Goal: Check status: Check status

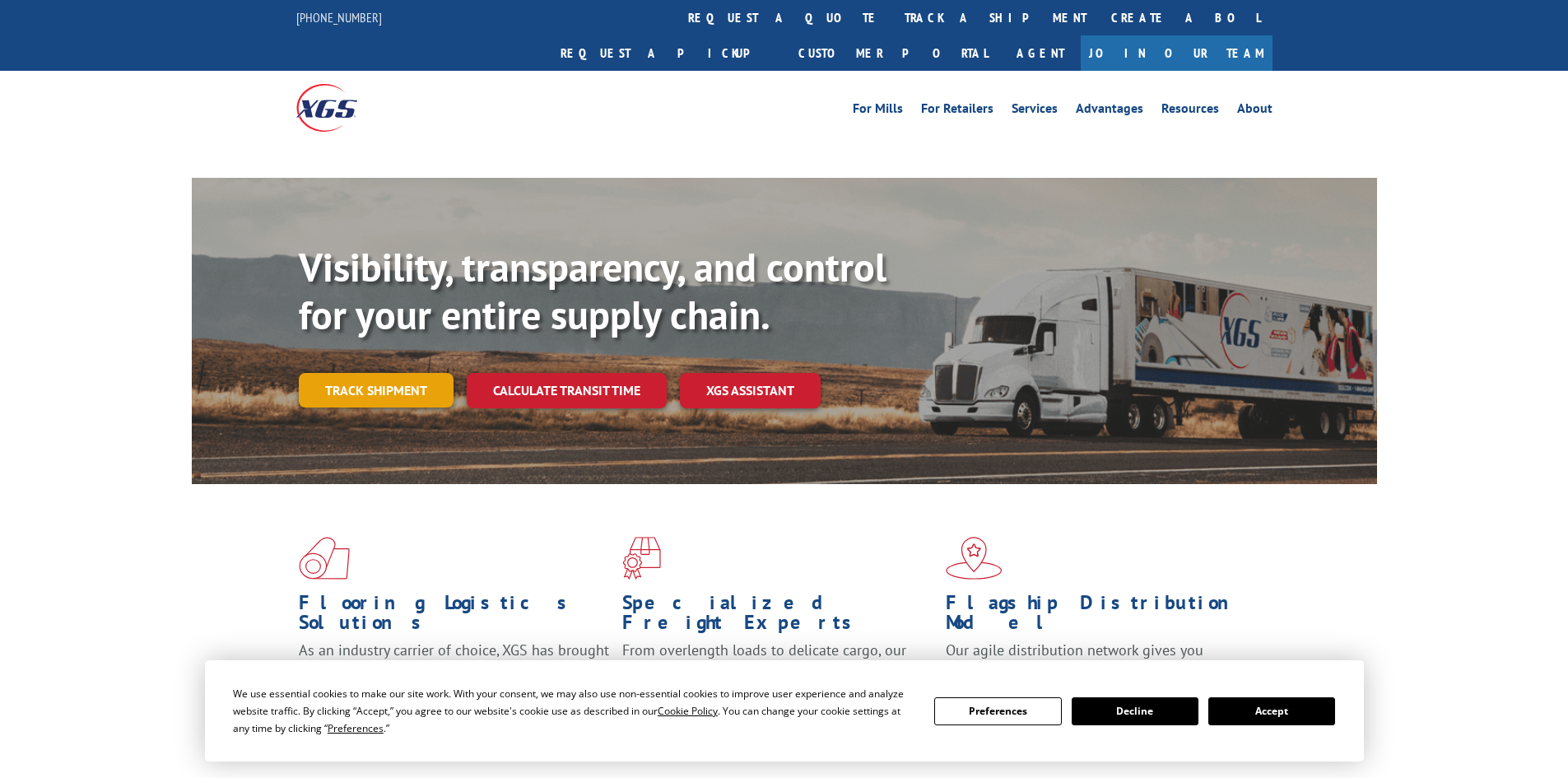
click at [410, 373] on link "Track shipment" at bounding box center [376, 390] width 154 height 34
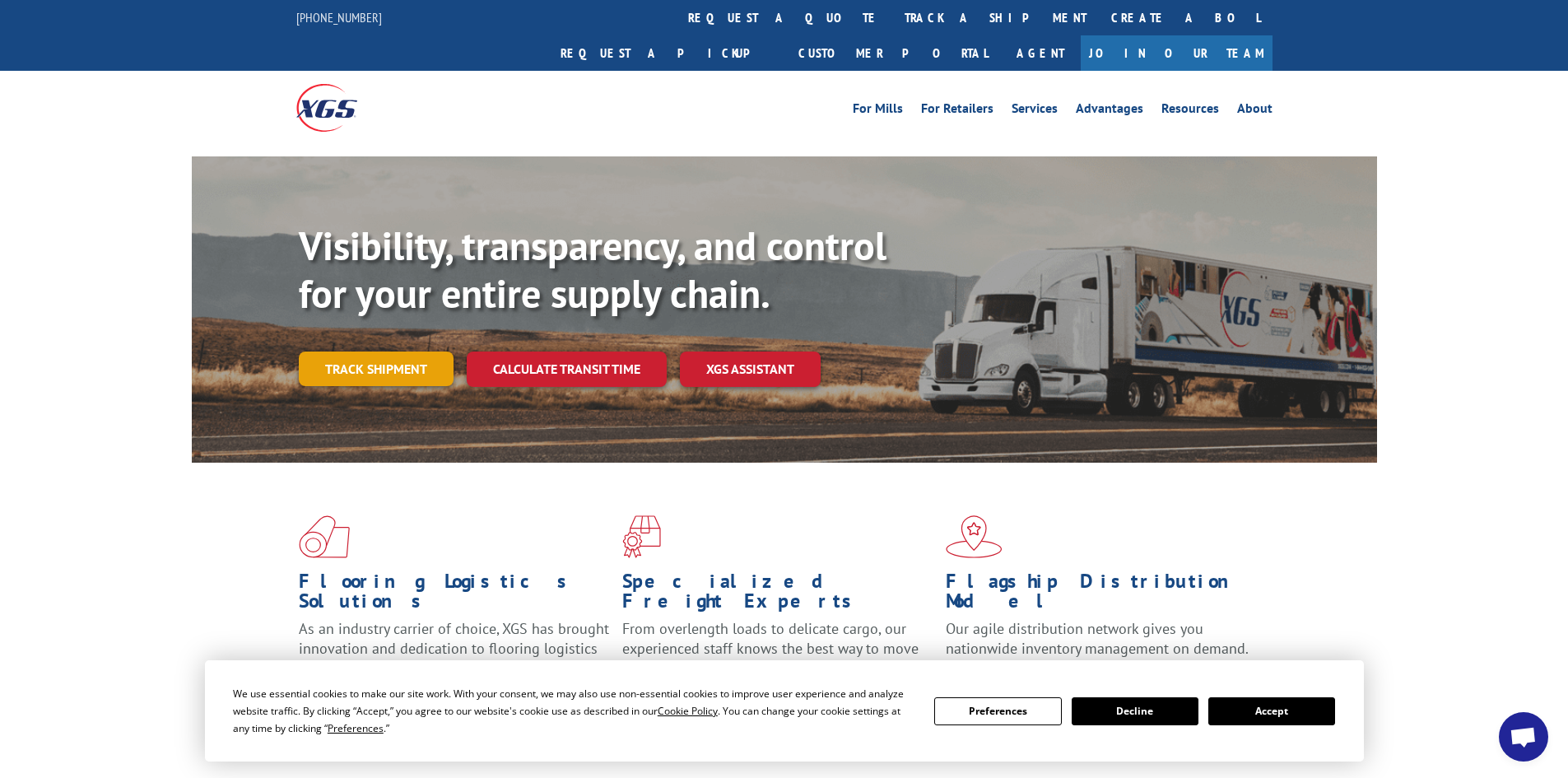
click at [399, 351] on link "Track shipment" at bounding box center [376, 368] width 154 height 34
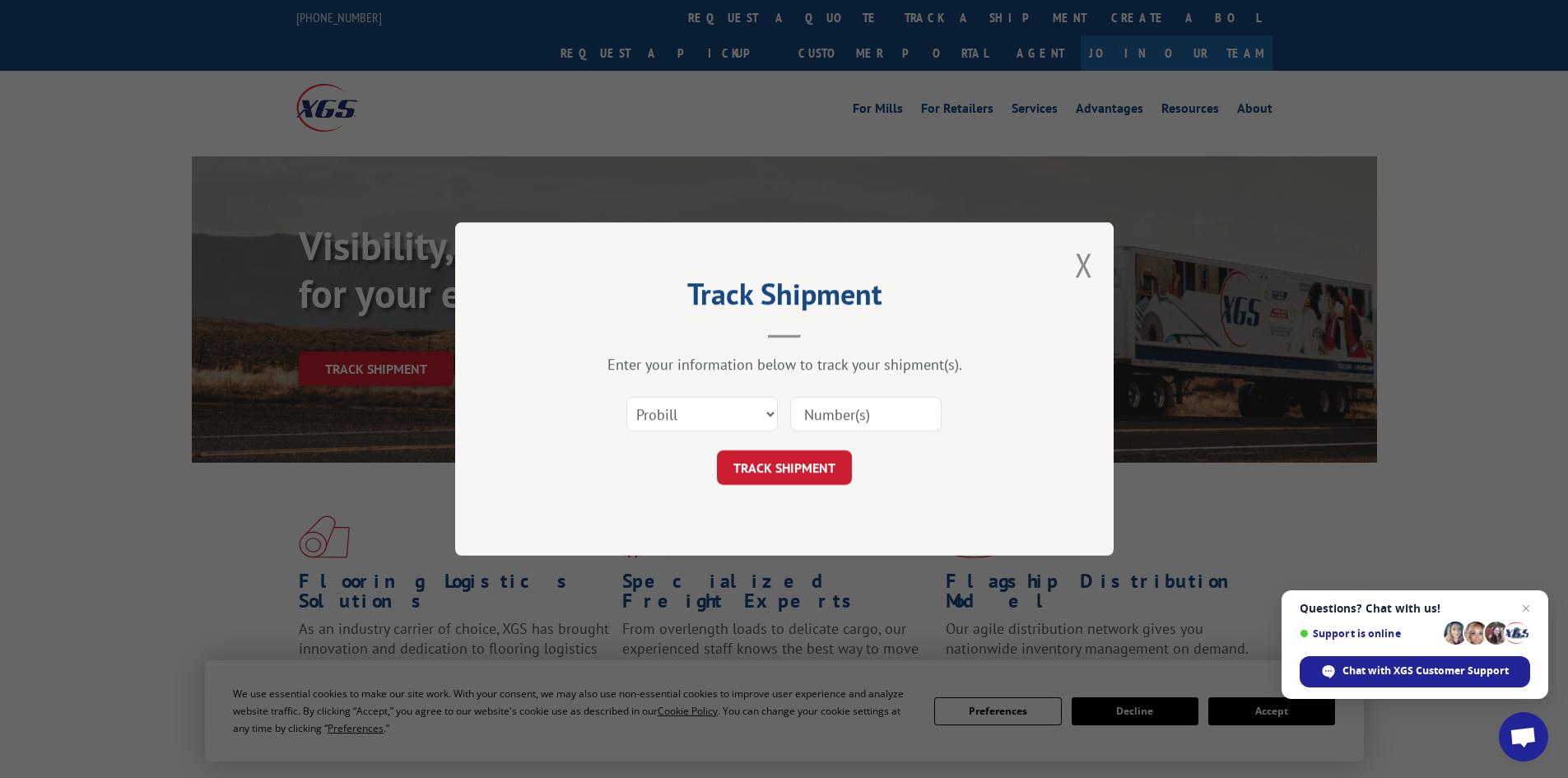
drag, startPoint x: 663, startPoint y: 396, endPoint x: 670, endPoint y: 412, distance: 17.5
click at [667, 408] on div "Select category... Probill BOL PO" at bounding box center [702, 414] width 150 height 38
click at [674, 418] on select "Select category... Probill BOL PO" at bounding box center [702, 414] width 152 height 34
select select "bol"
click at [626, 397] on select "Select category... Probill BOL PO" at bounding box center [702, 414] width 152 height 34
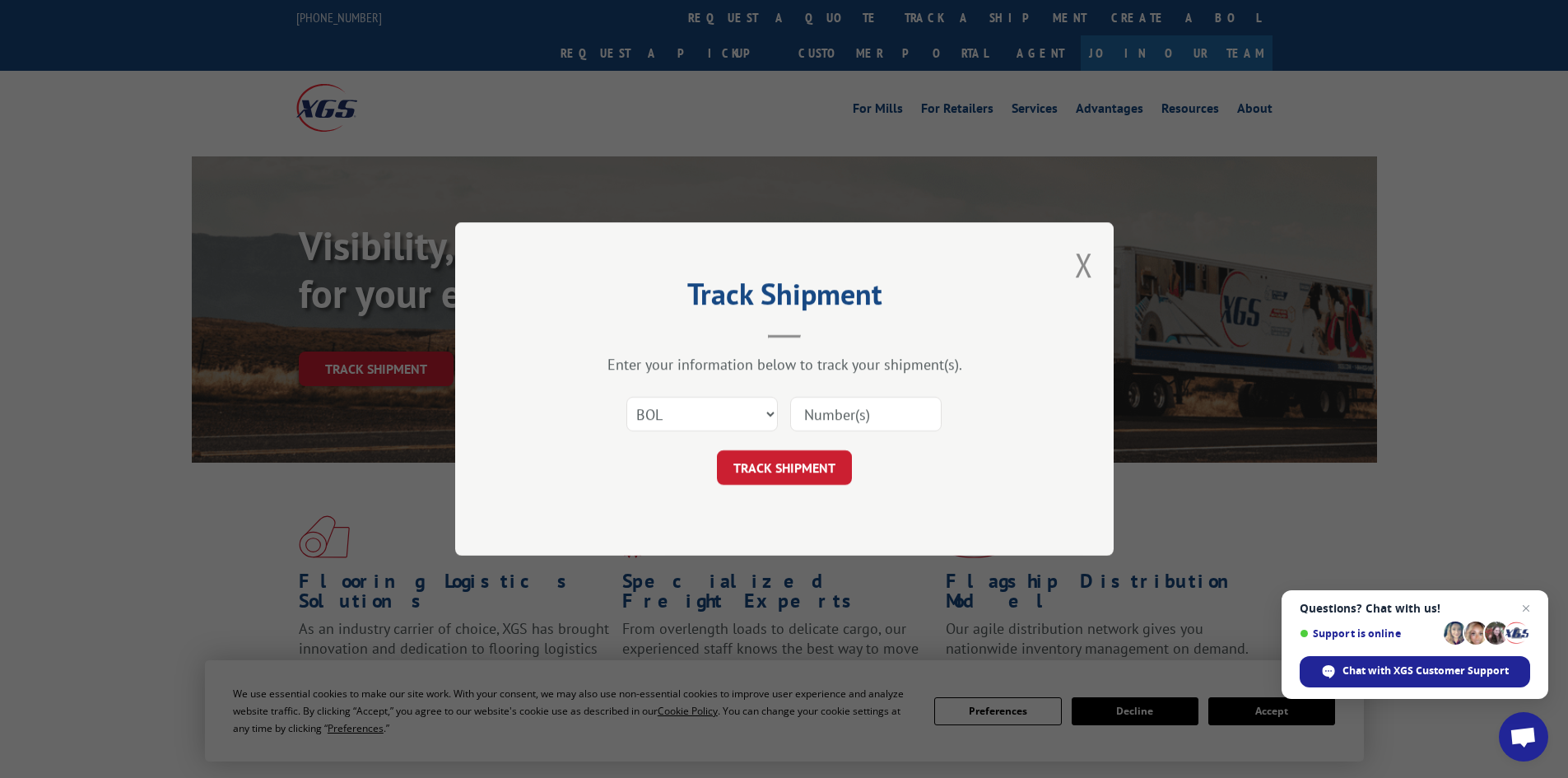
click at [790, 428] on div at bounding box center [866, 414] width 152 height 38
click at [807, 418] on input at bounding box center [866, 414] width 152 height 34
paste input "5512021"
type input "5512021"
click at [798, 463] on button "TRACK SHIPMENT" at bounding box center [784, 468] width 135 height 34
